Goal: Information Seeking & Learning: Learn about a topic

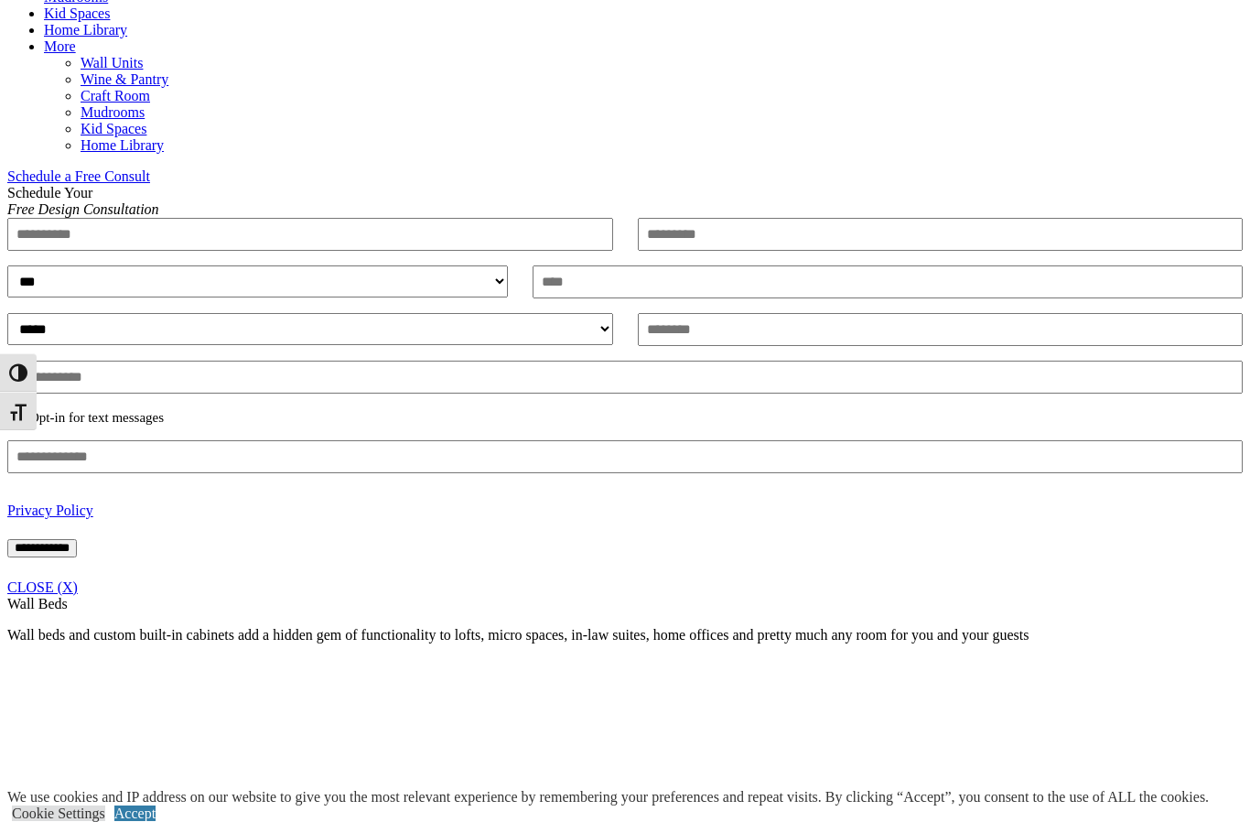
scroll to position [1000, 0]
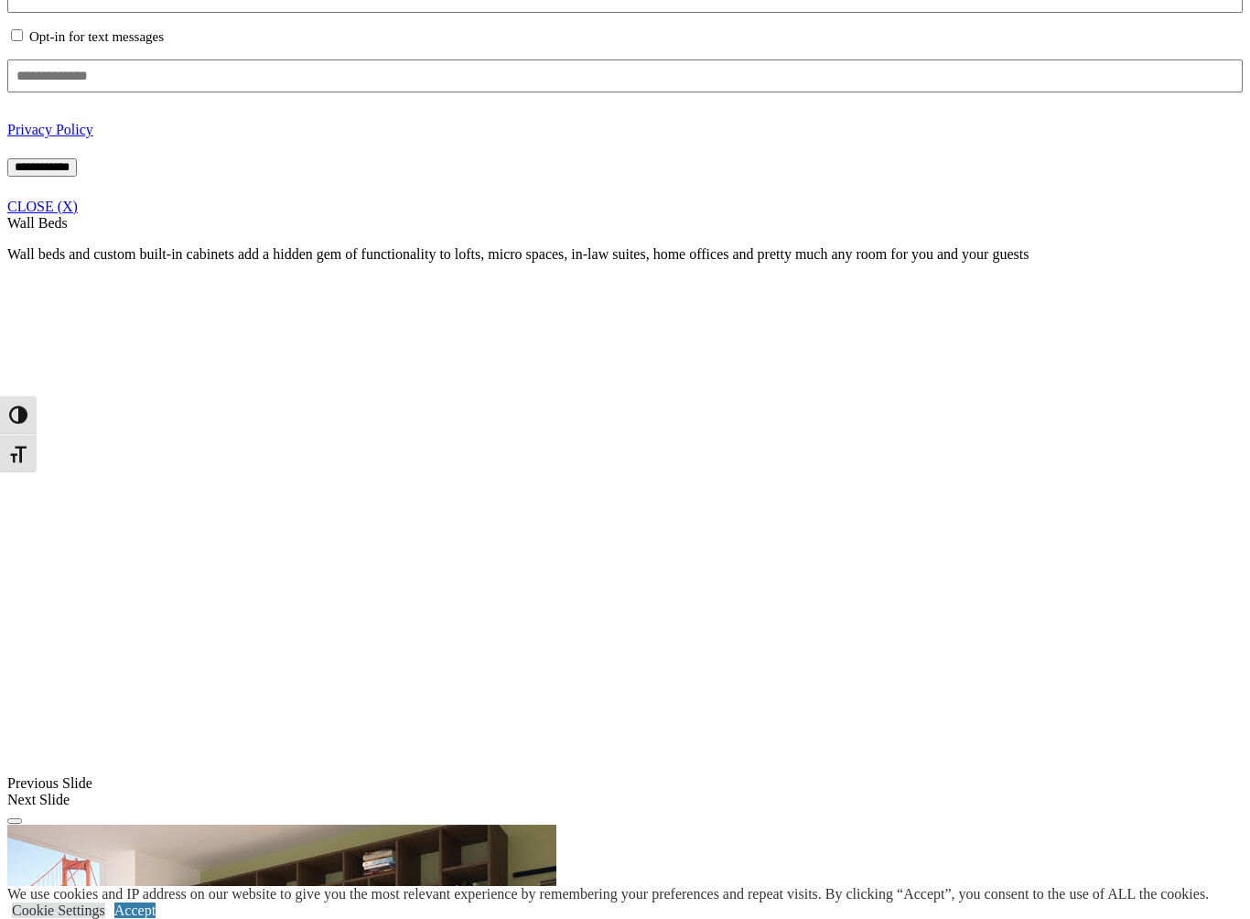
scroll to position [1385, 0]
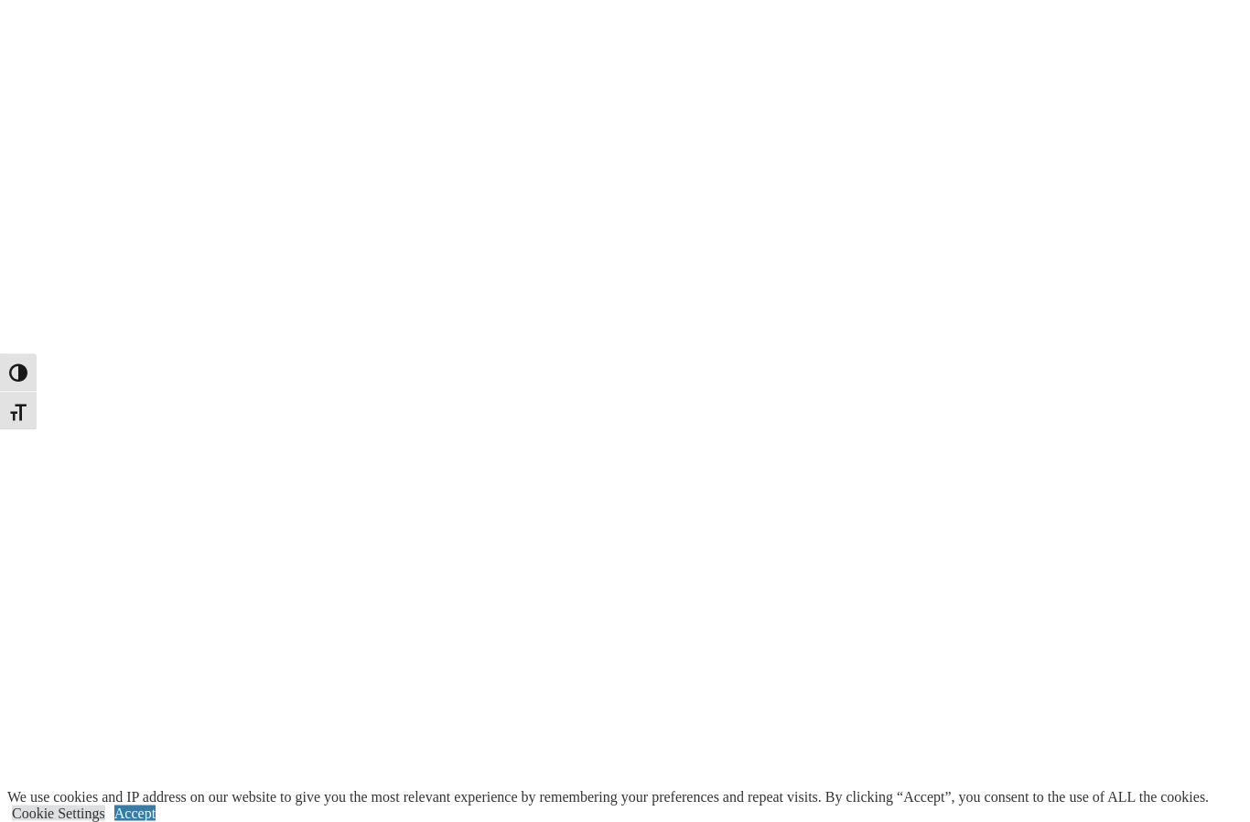
scroll to position [3886, 0]
